Goal: Transaction & Acquisition: Book appointment/travel/reservation

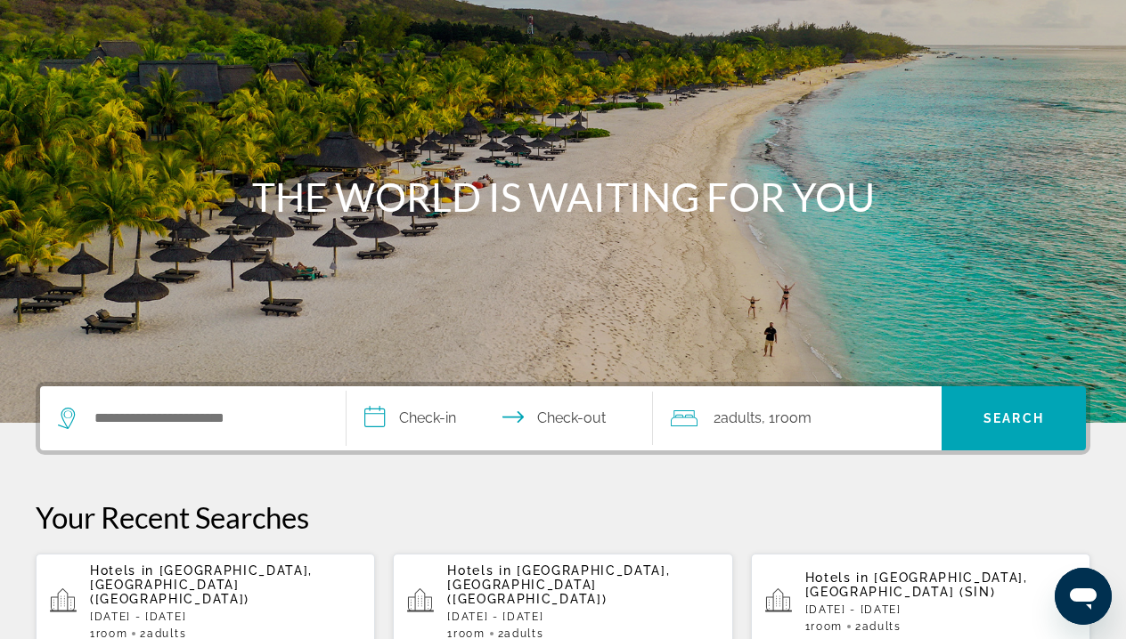
scroll to position [125, 0]
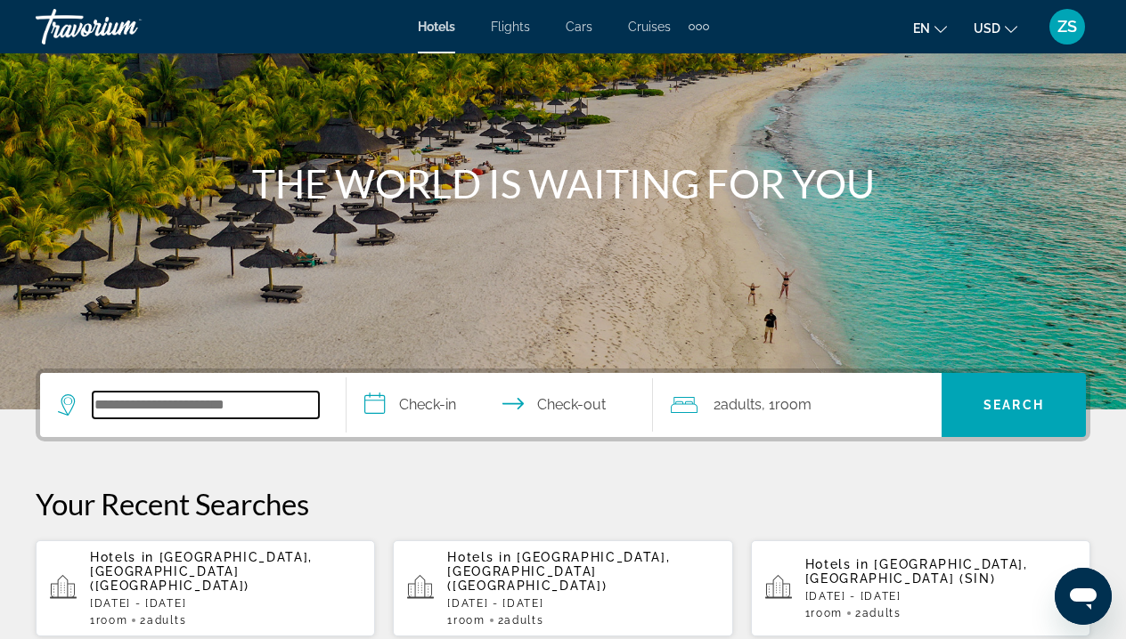
click at [223, 401] on input "Search widget" at bounding box center [206, 405] width 226 height 27
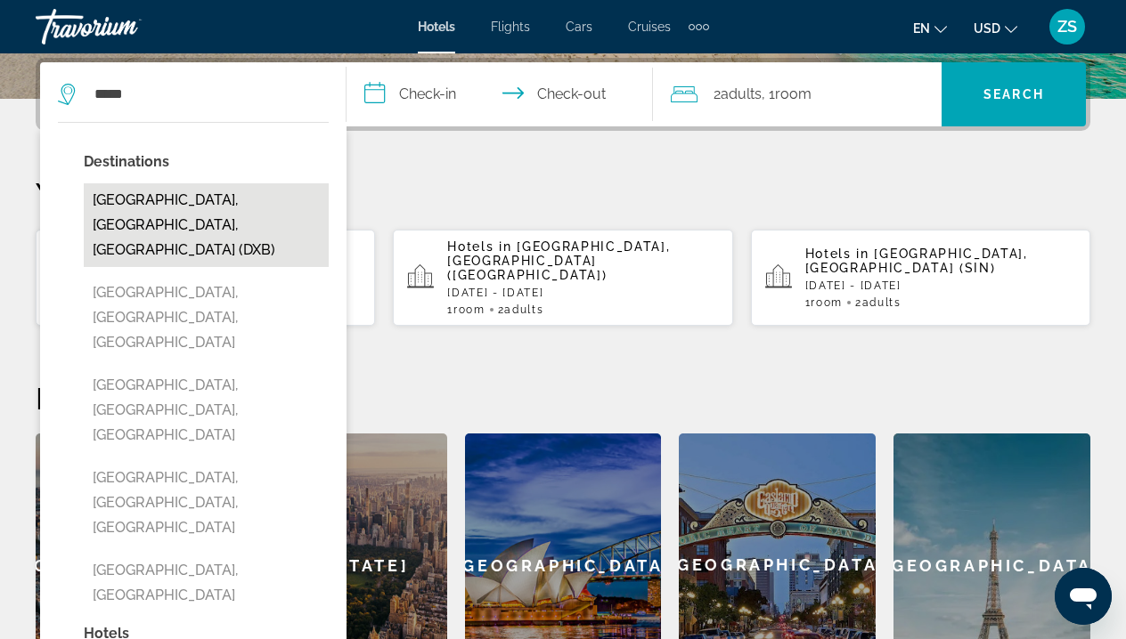
drag, startPoint x: 224, startPoint y: 401, endPoint x: 227, endPoint y: 212, distance: 188.8
click at [227, 212] on button "[GEOGRAPHIC_DATA], [GEOGRAPHIC_DATA], [GEOGRAPHIC_DATA] (DXB)" at bounding box center [206, 225] width 245 height 84
type input "**********"
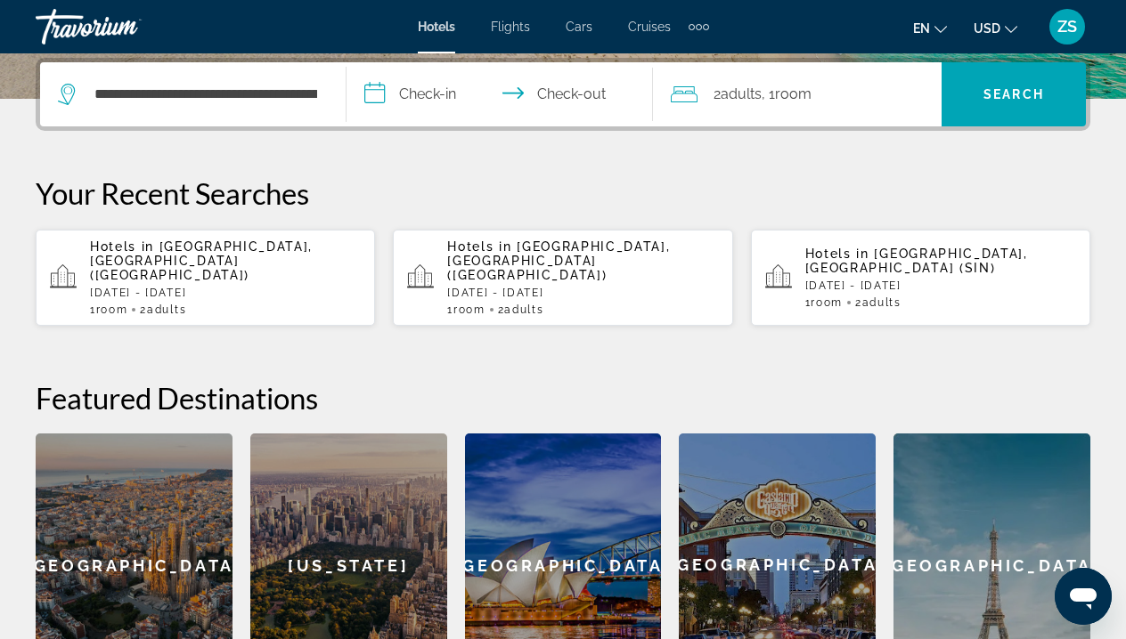
click at [422, 85] on input "**********" at bounding box center [502, 96] width 313 height 69
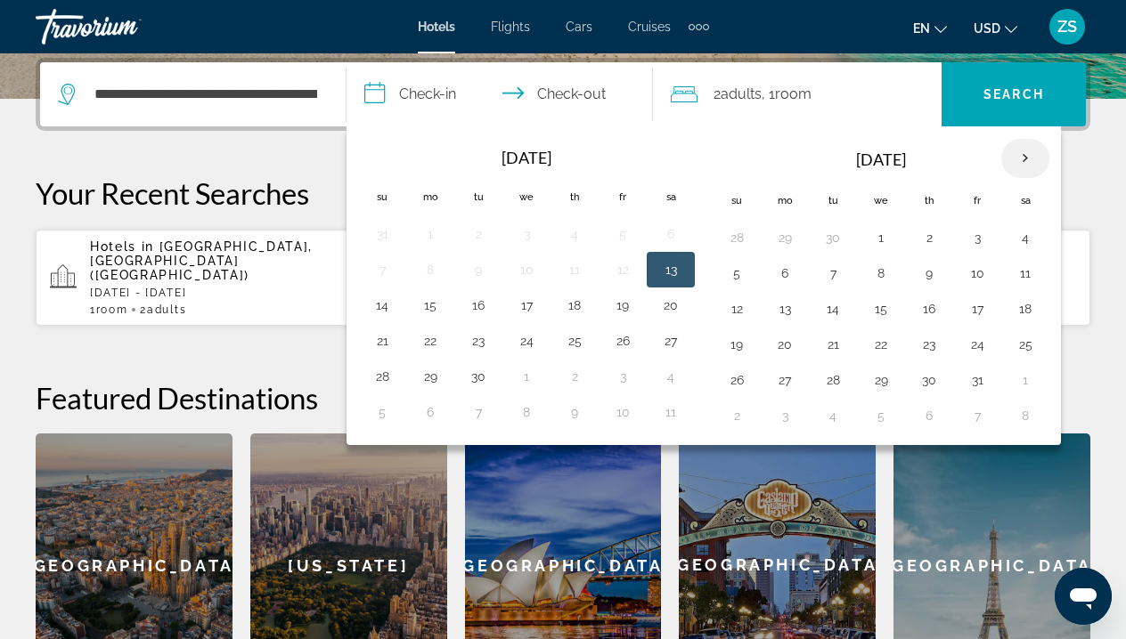
click at [1034, 159] on th "Next month" at bounding box center [1025, 158] width 48 height 39
click at [746, 282] on button "2" at bounding box center [736, 273] width 28 height 25
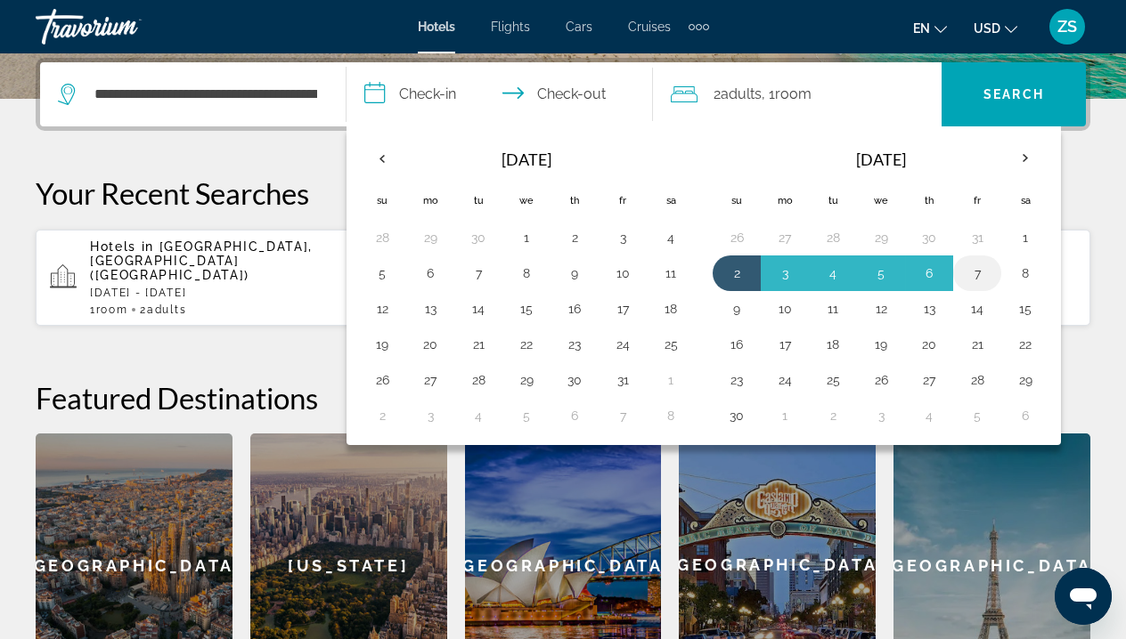
click at [977, 276] on button "7" at bounding box center [977, 273] width 28 height 25
type input "**********"
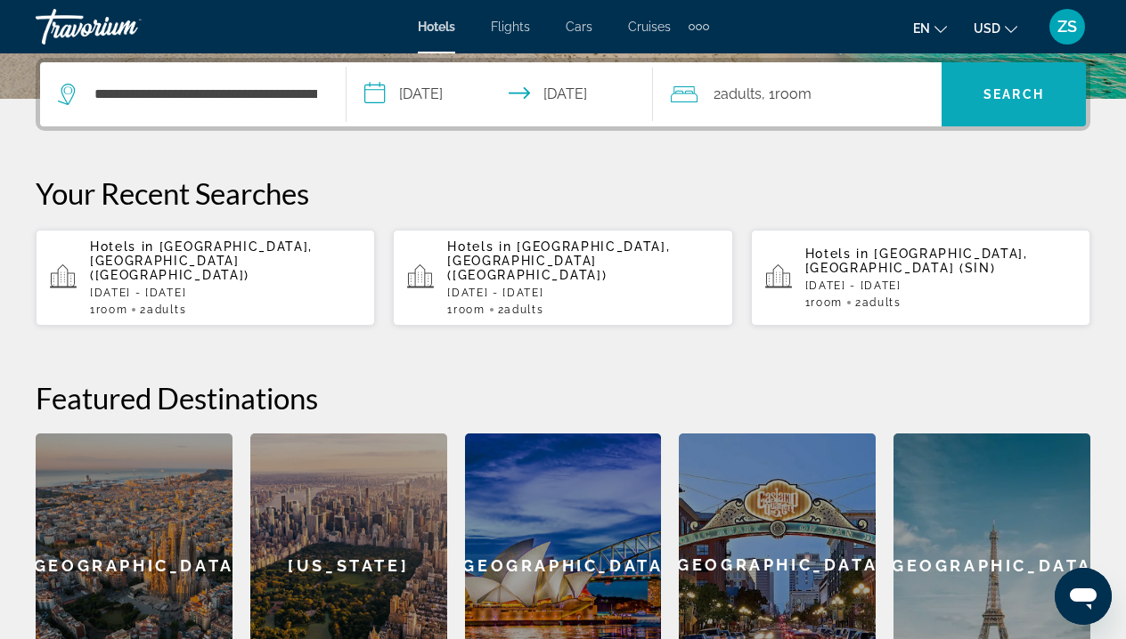
click at [1005, 99] on span "Search" at bounding box center [1013, 94] width 61 height 14
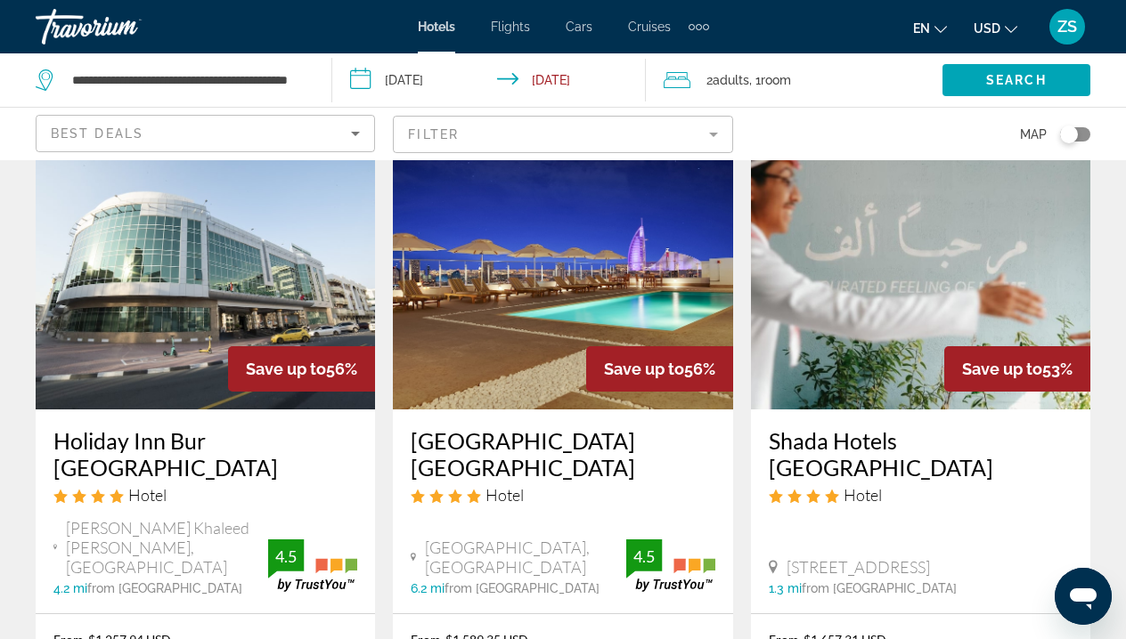
scroll to position [1615, 0]
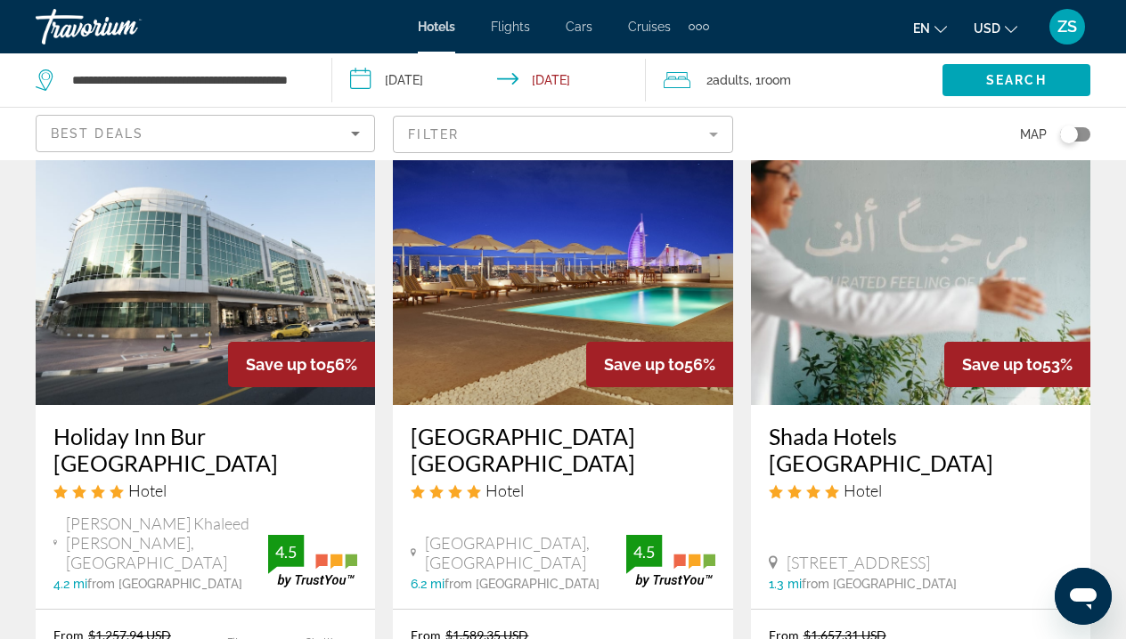
click at [559, 286] on img "Main content" at bounding box center [562, 262] width 339 height 285
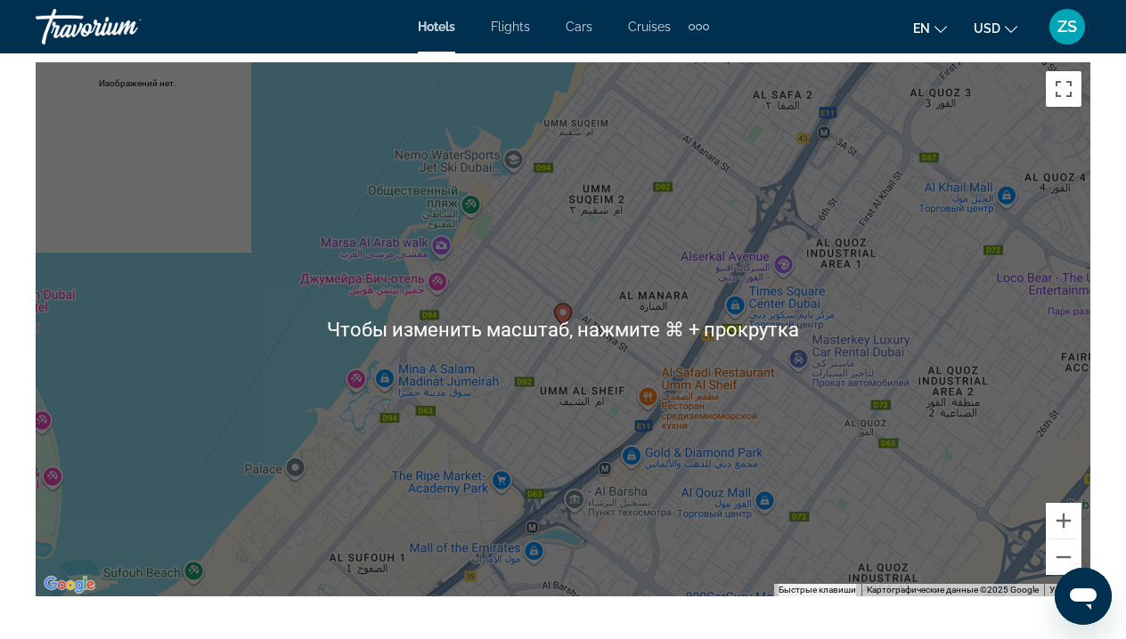
scroll to position [2043, 0]
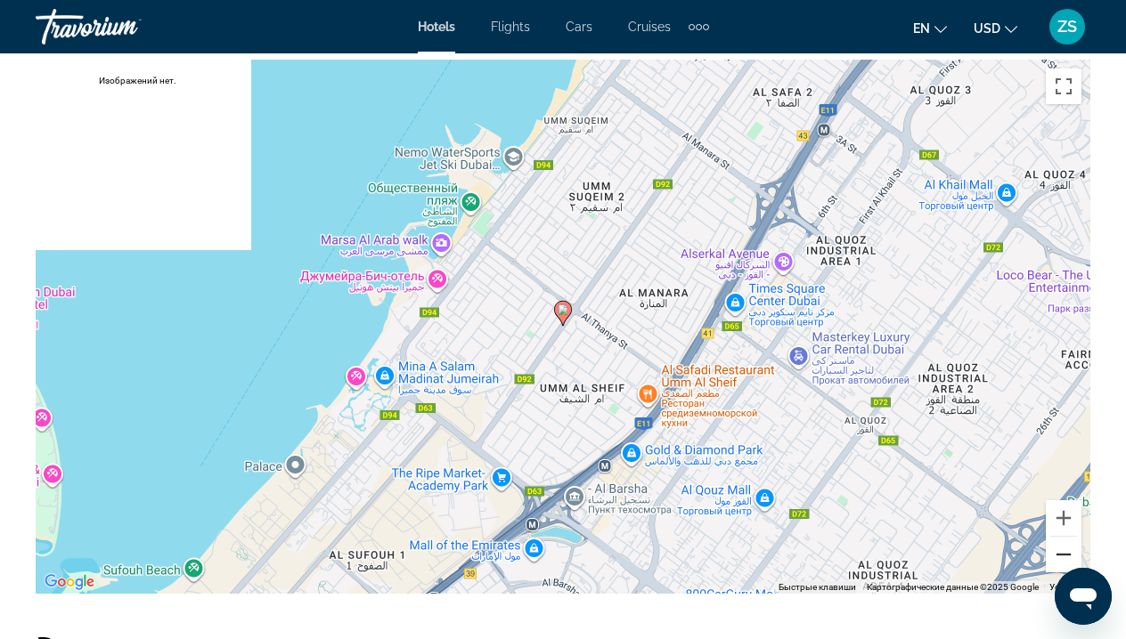
click at [1064, 558] on button "Уменьшить" at bounding box center [1064, 555] width 36 height 36
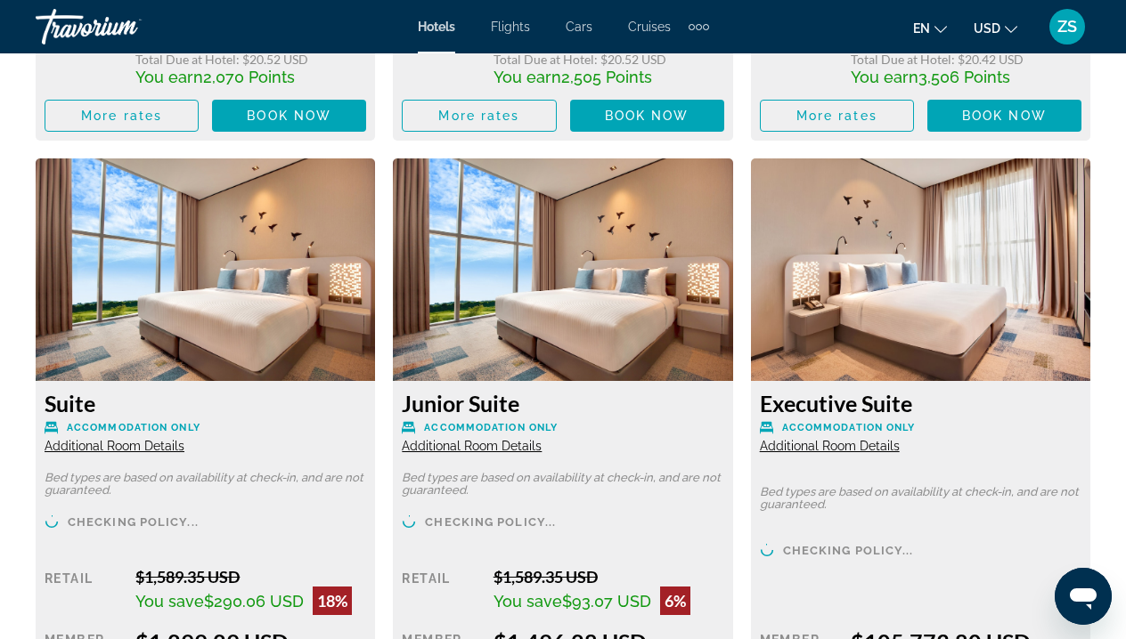
scroll to position [2836, 0]
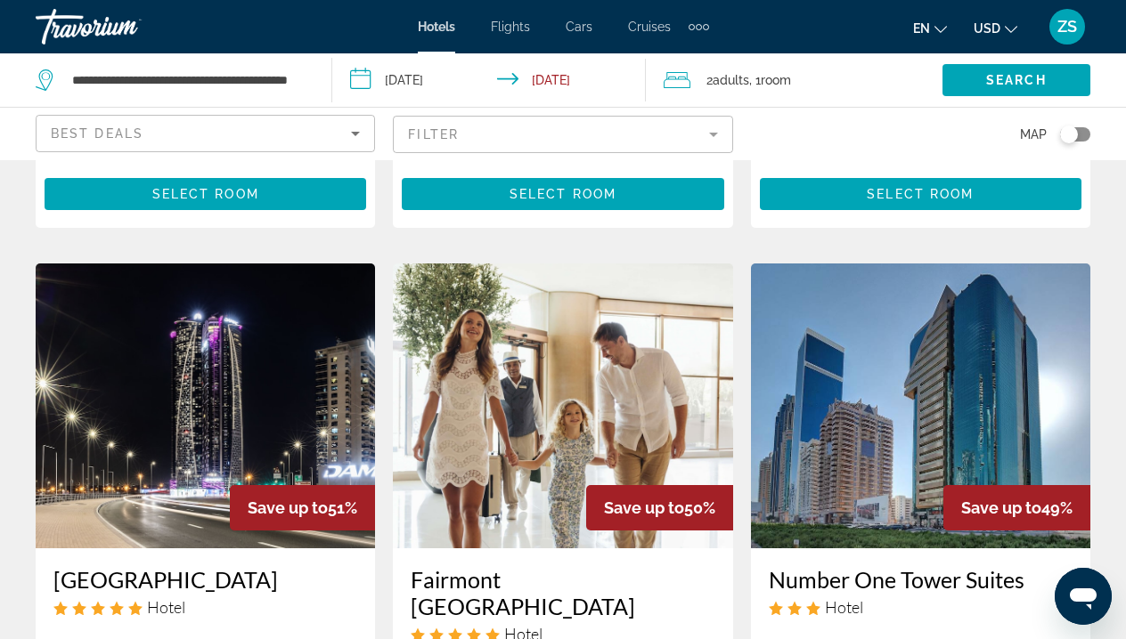
scroll to position [2310, 0]
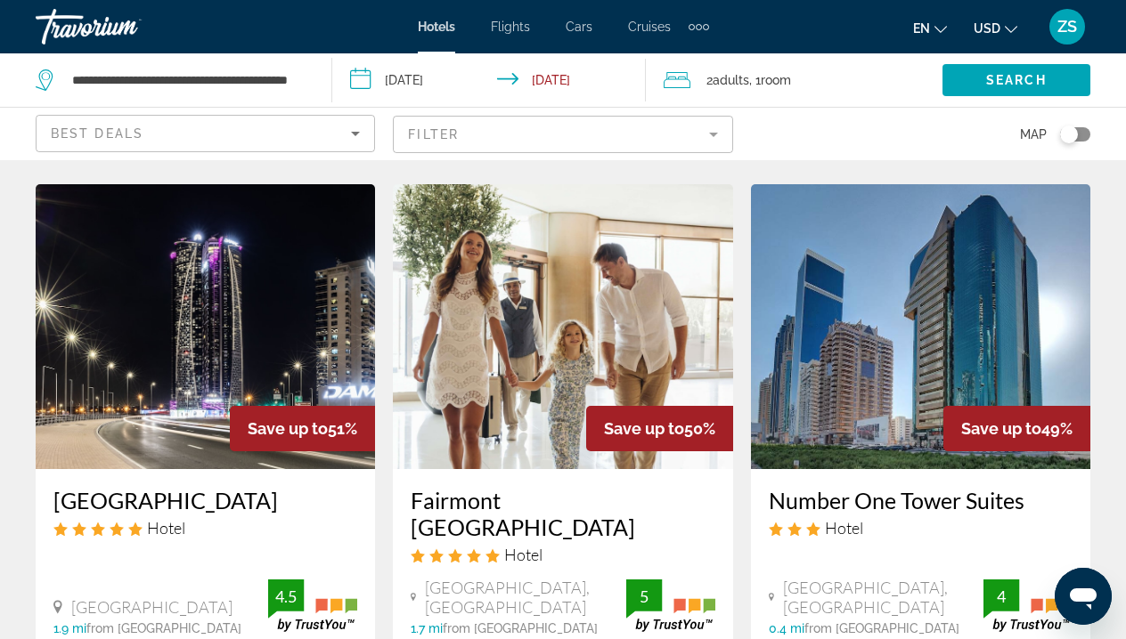
click at [558, 244] on img "Main content" at bounding box center [562, 326] width 339 height 285
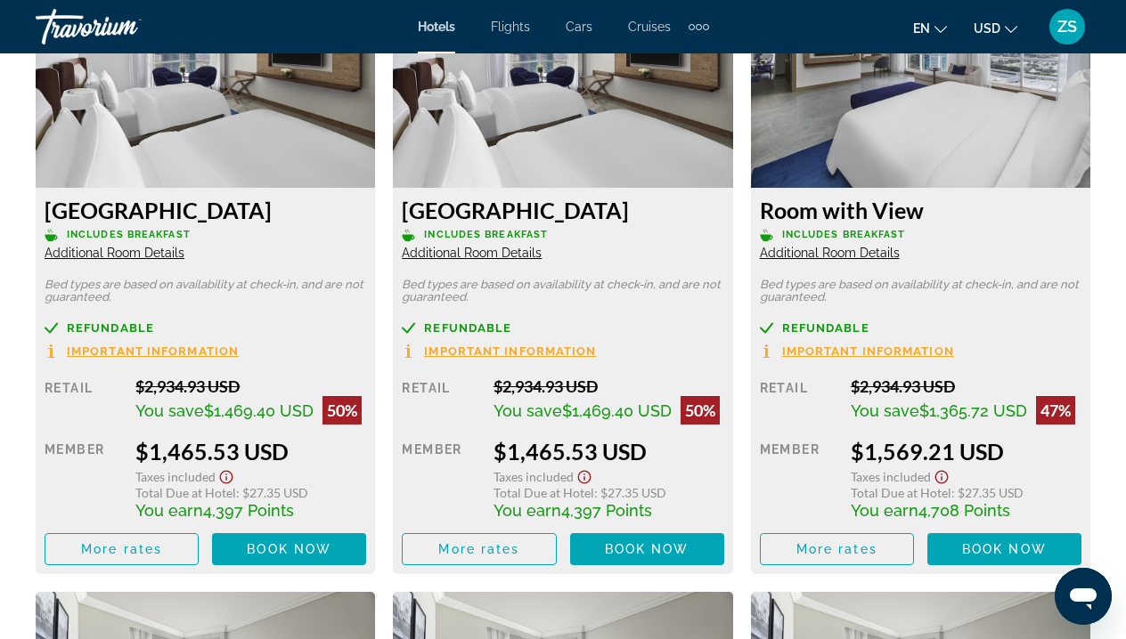
scroll to position [2896, 0]
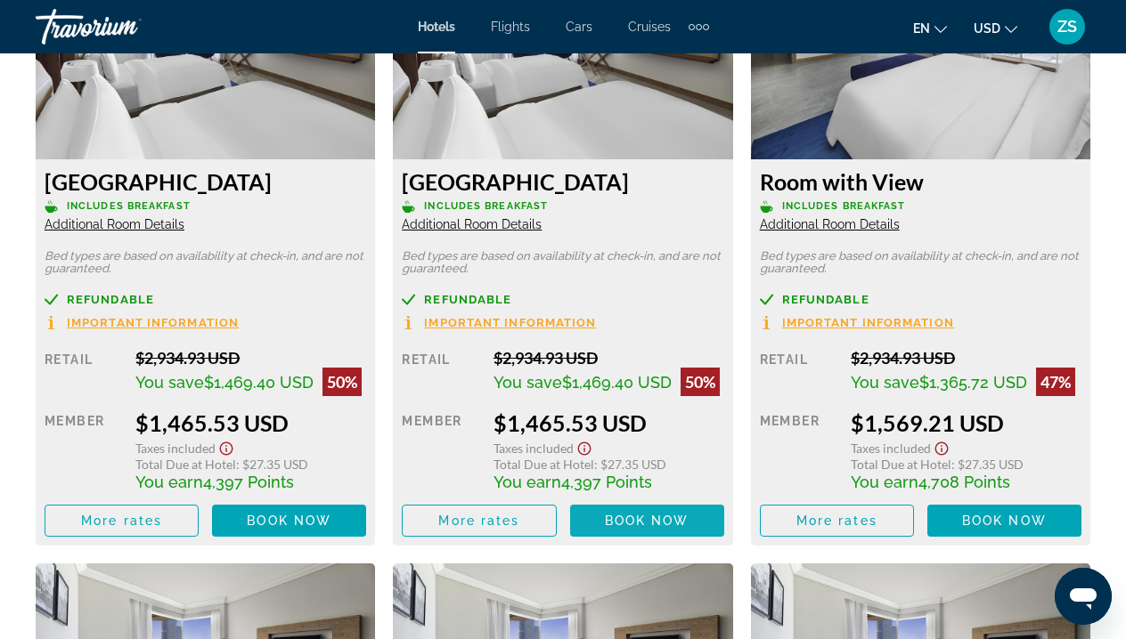
click at [640, 528] on span "Book now" at bounding box center [647, 521] width 85 height 14
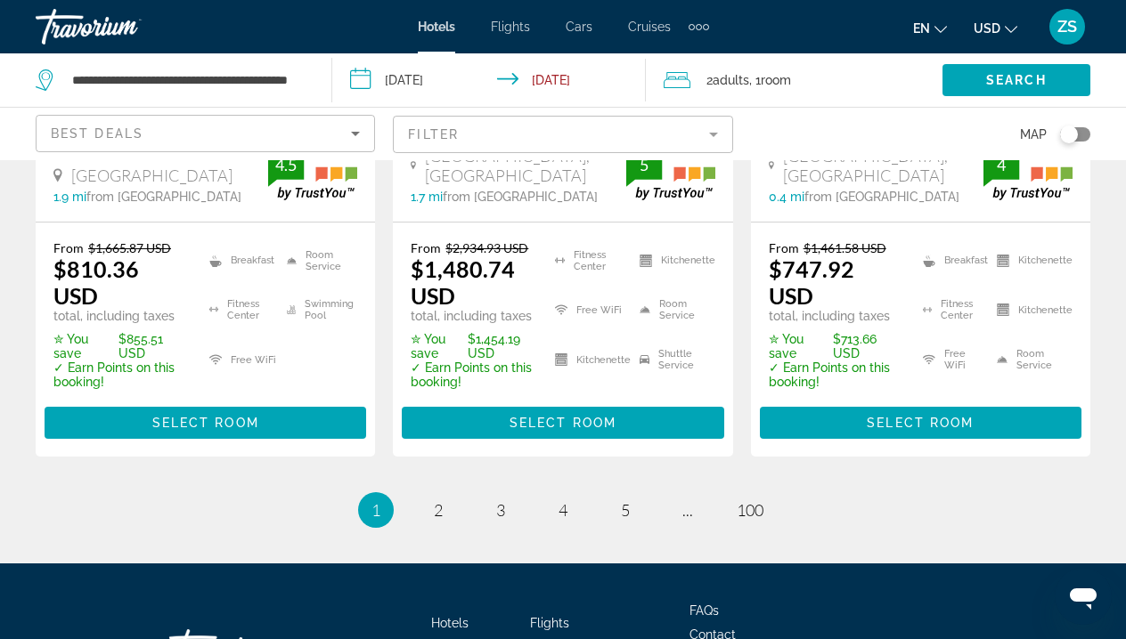
scroll to position [2741, 0]
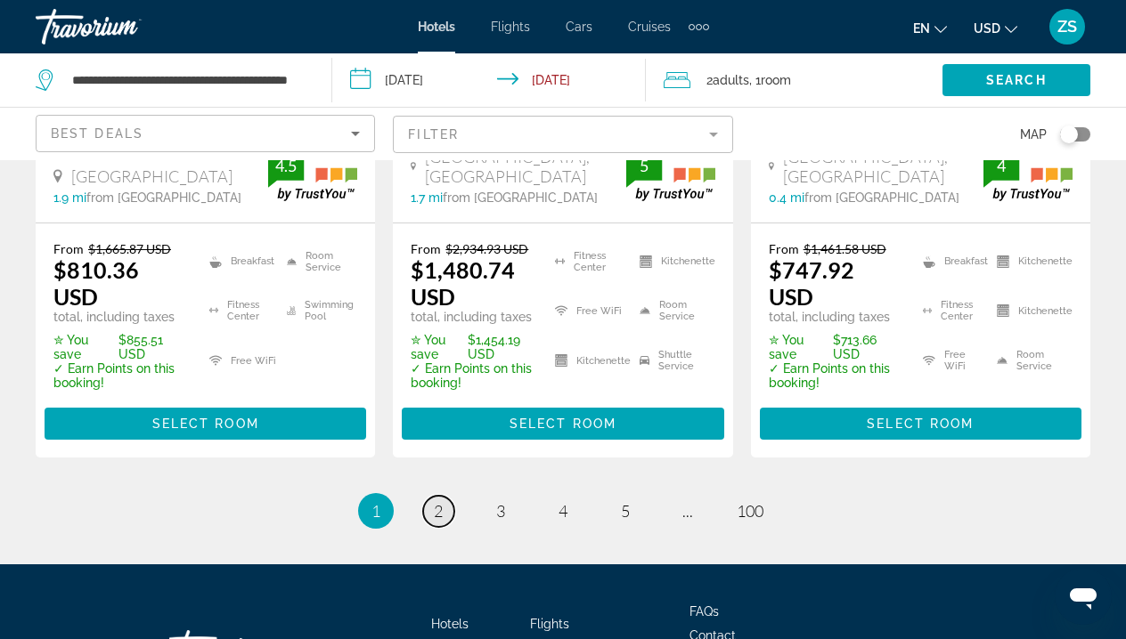
click at [441, 501] on span "2" at bounding box center [438, 511] width 9 height 20
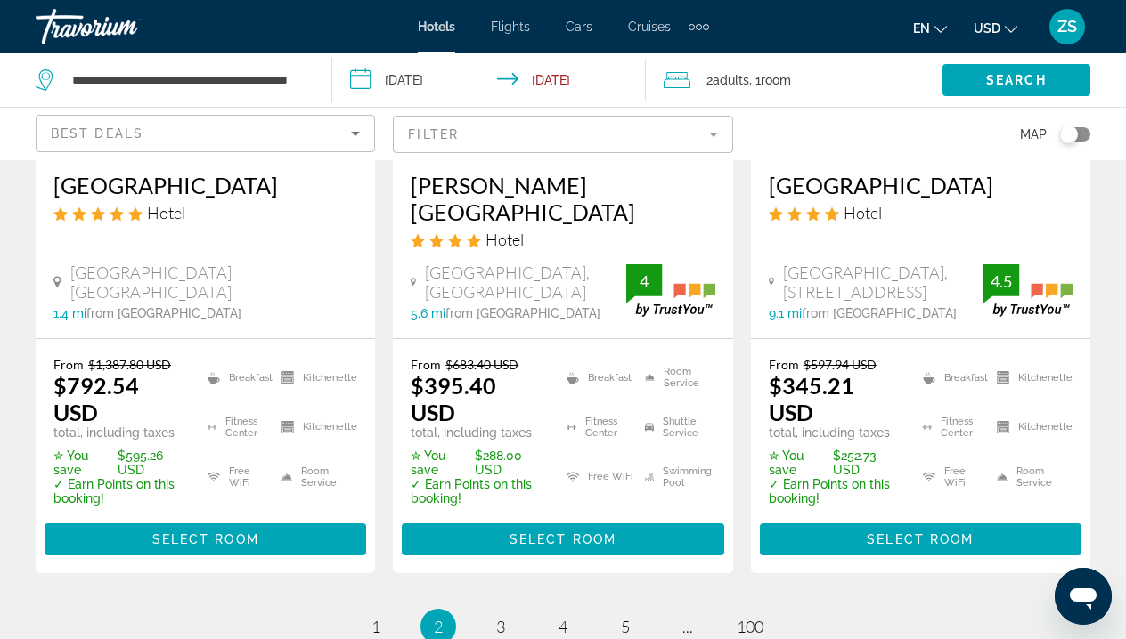
scroll to position [2754, 0]
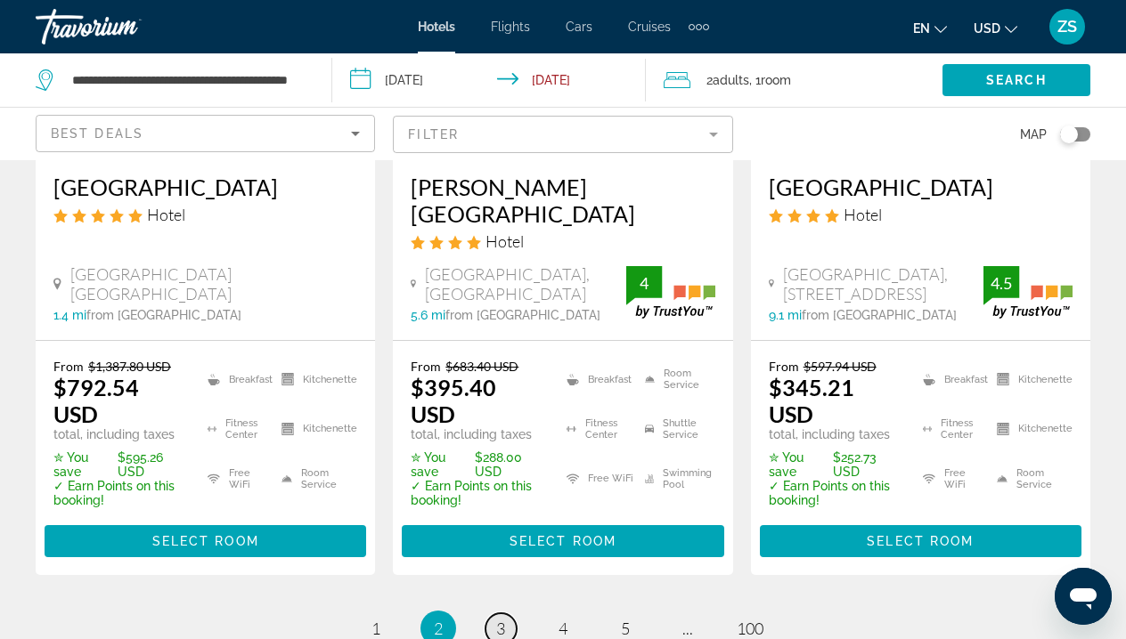
click at [501, 619] on span "3" at bounding box center [500, 629] width 9 height 20
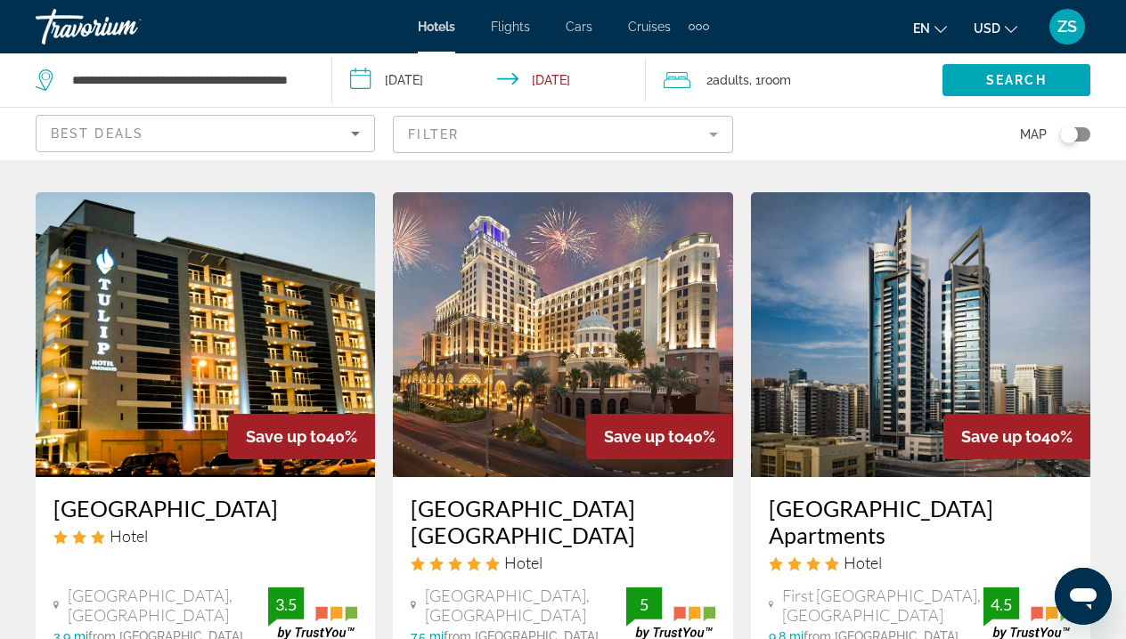
scroll to position [1553, 0]
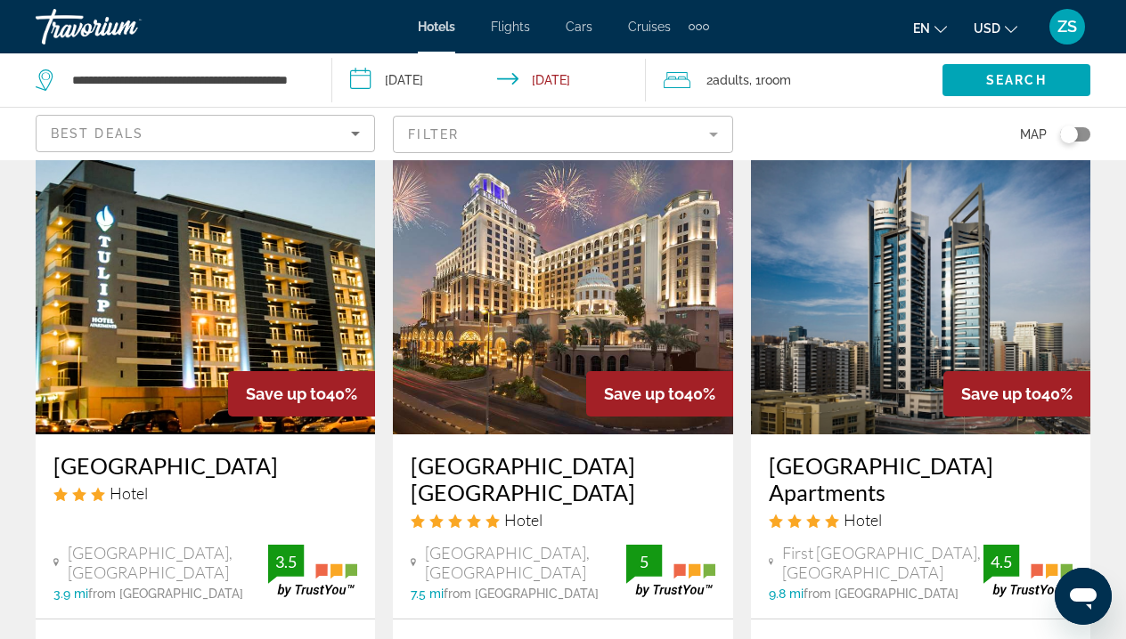
click at [419, 78] on input "**********" at bounding box center [493, 82] width 322 height 59
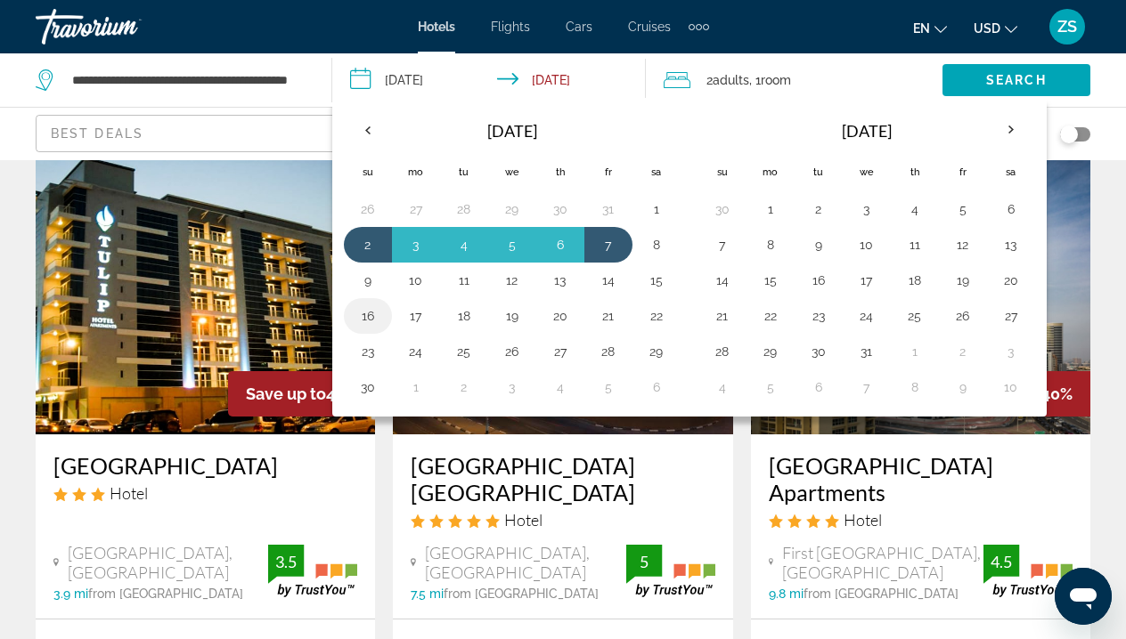
click at [362, 320] on button "16" at bounding box center [368, 316] width 28 height 25
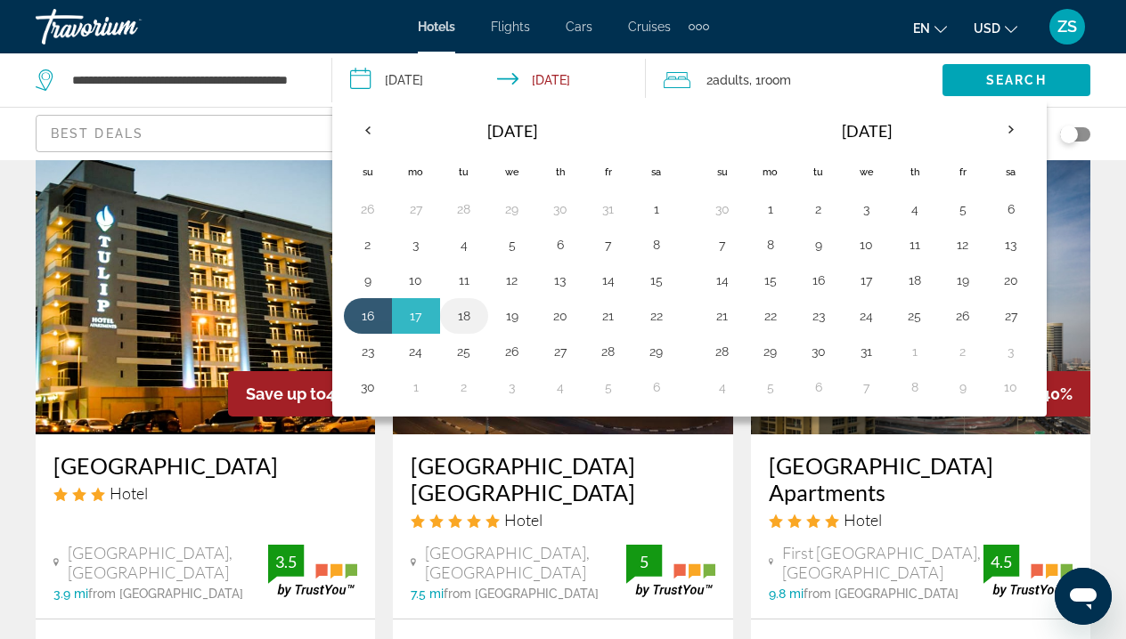
click at [473, 320] on button "18" at bounding box center [464, 316] width 28 height 25
type input "**********"
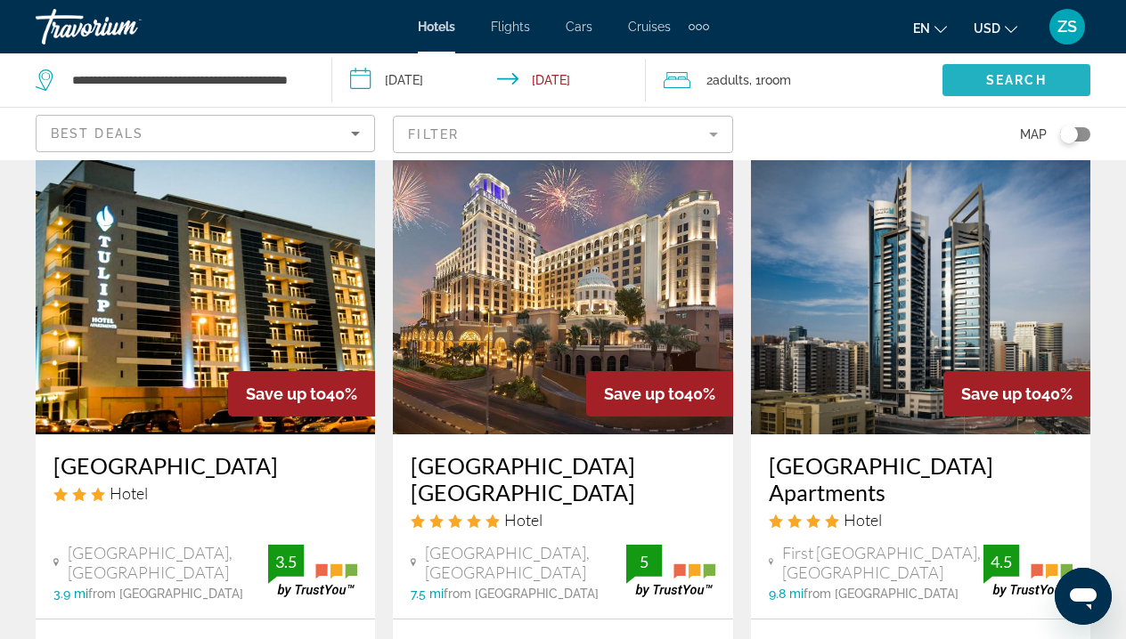
click at [1028, 78] on span "Search" at bounding box center [1016, 80] width 61 height 14
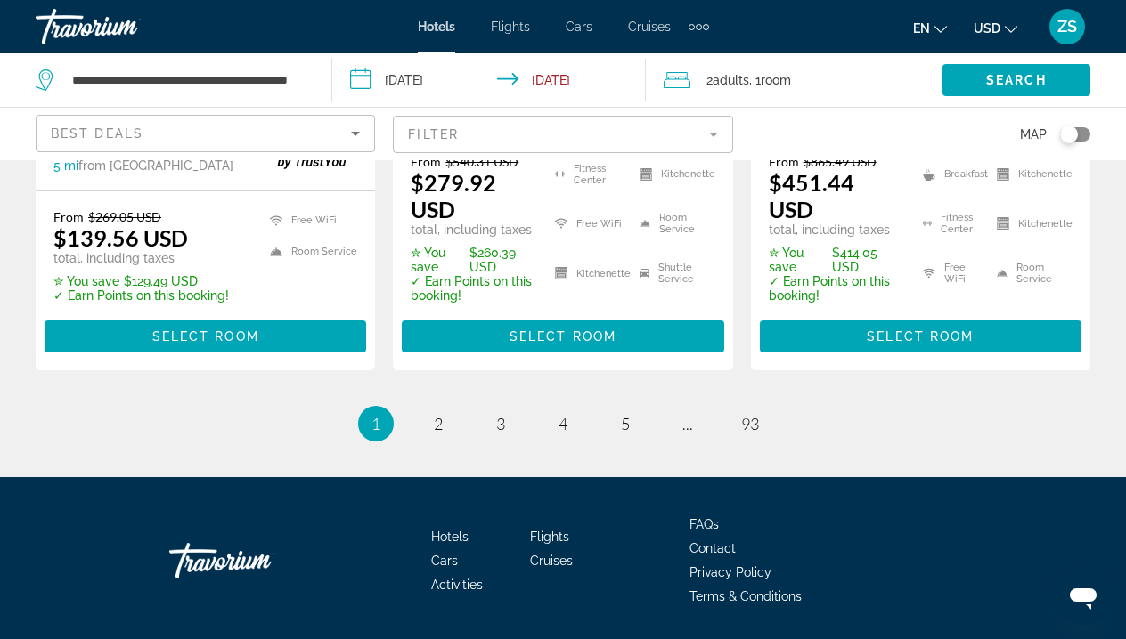
scroll to position [2814, 0]
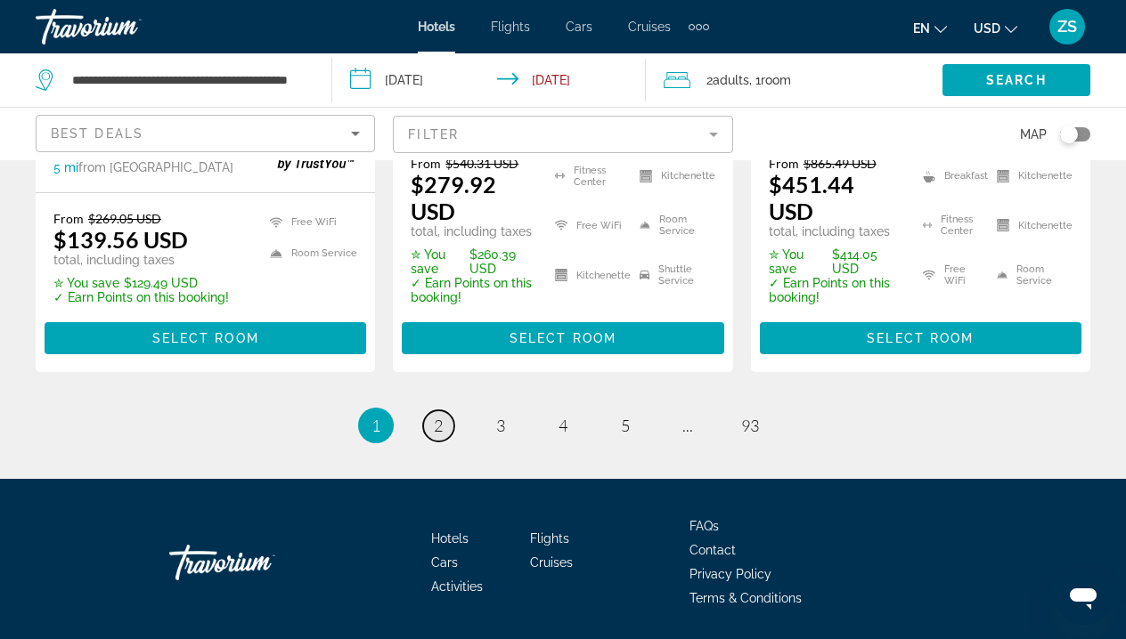
click at [434, 416] on span "2" at bounding box center [438, 426] width 9 height 20
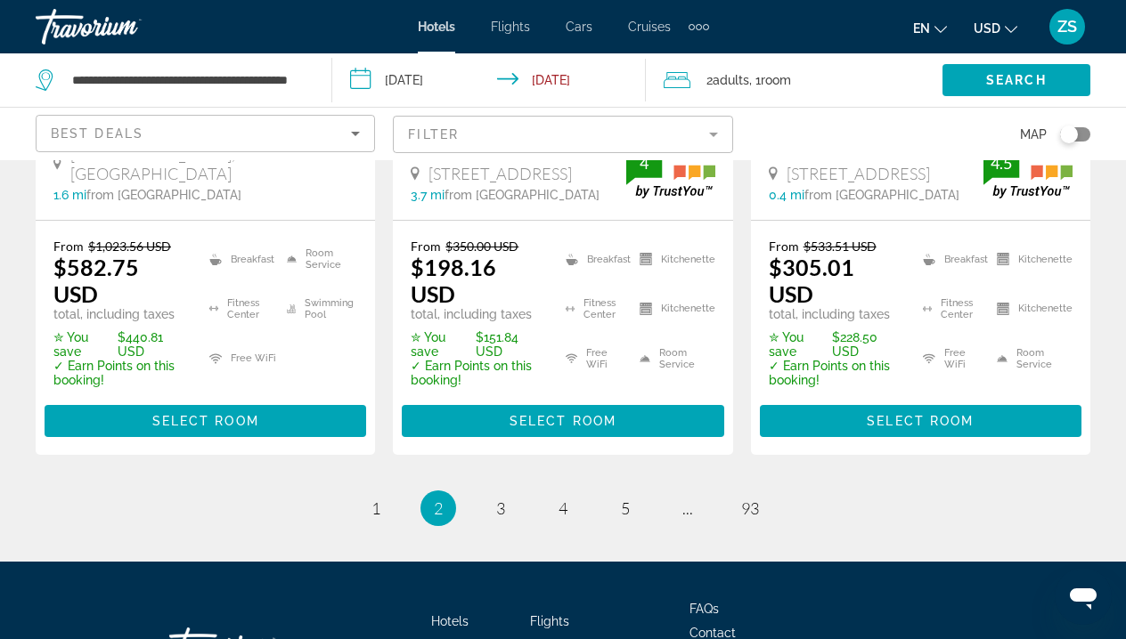
scroll to position [2671, 0]
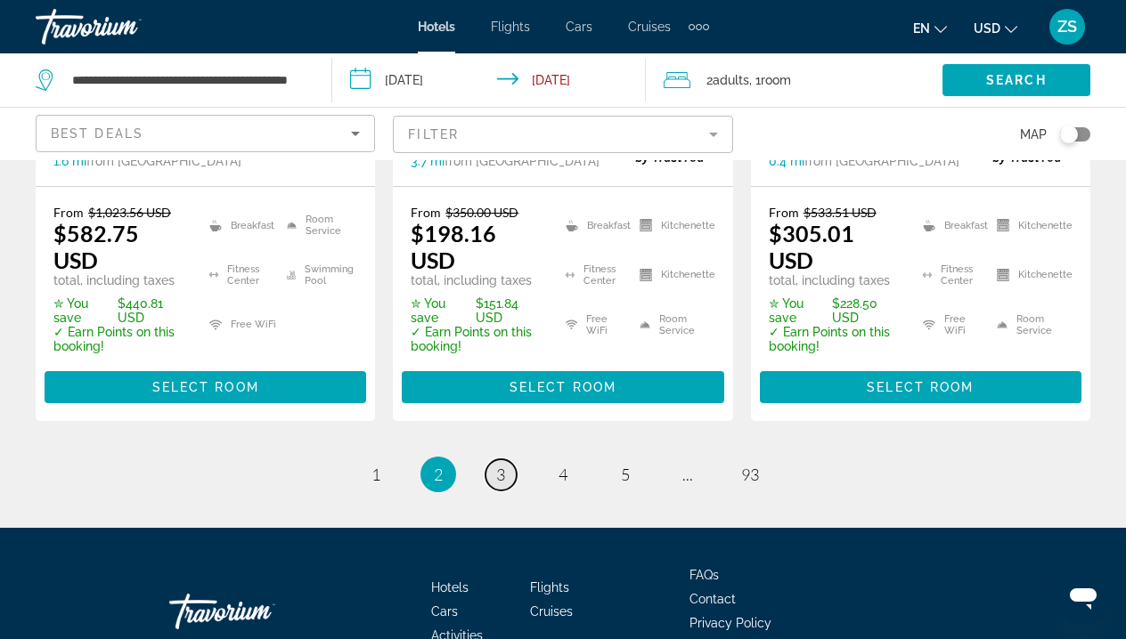
click at [503, 465] on span "3" at bounding box center [500, 475] width 9 height 20
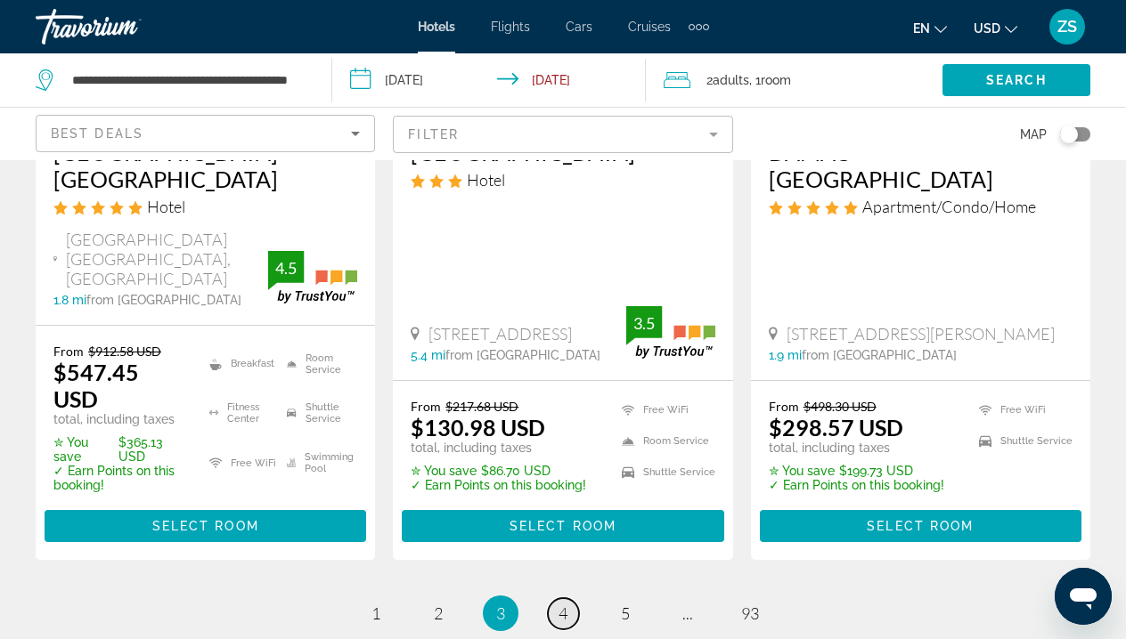
click at [562, 604] on span "4" at bounding box center [562, 614] width 9 height 20
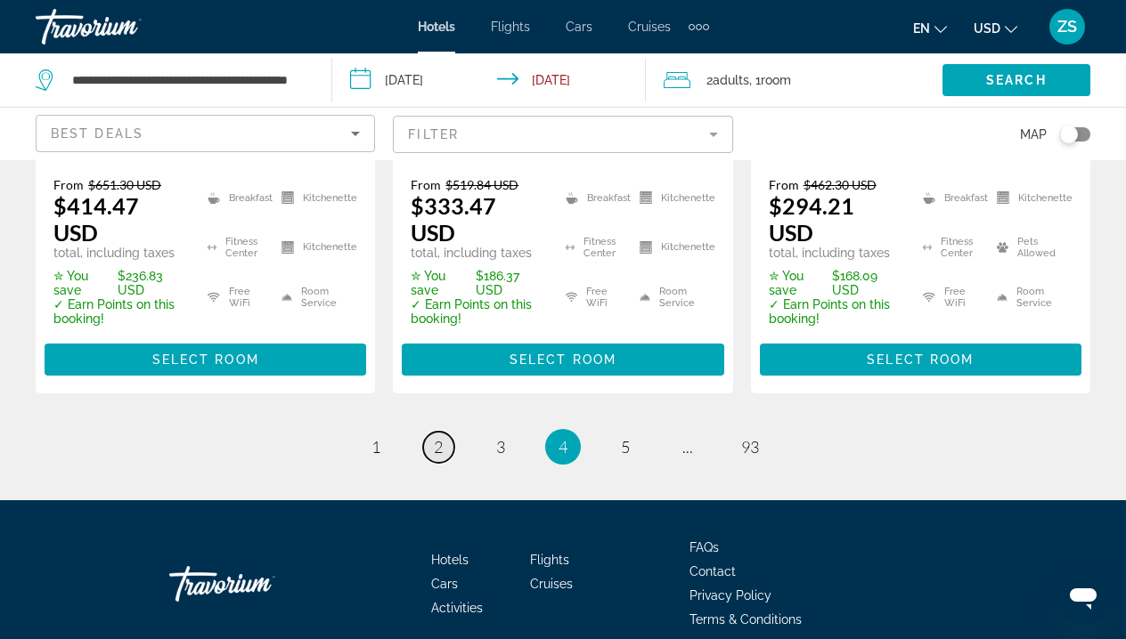
click at [442, 437] on span "2" at bounding box center [438, 447] width 9 height 20
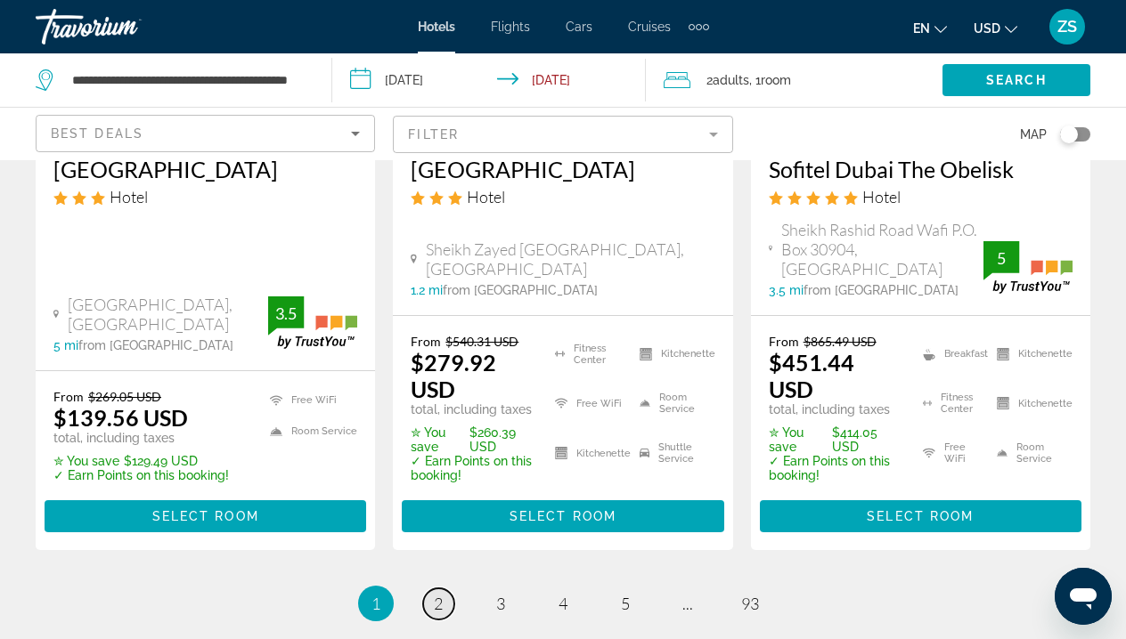
click at [439, 594] on span "2" at bounding box center [438, 604] width 9 height 20
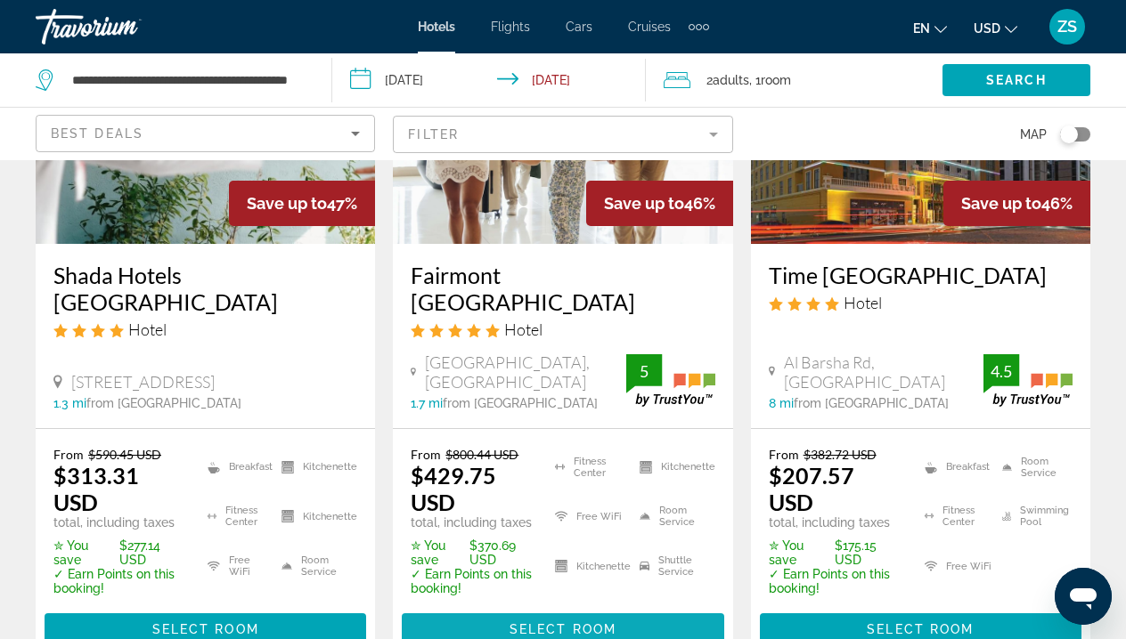
click at [540, 623] on span "Select Room" at bounding box center [562, 630] width 107 height 14
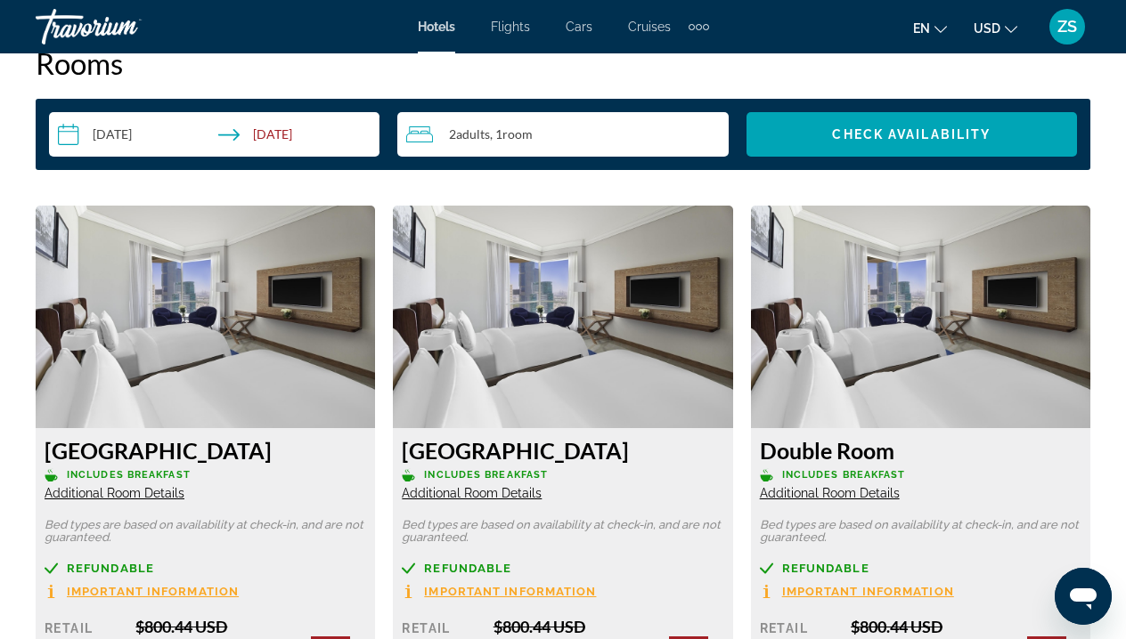
scroll to position [2873, 0]
